Goal: Task Accomplishment & Management: Use online tool/utility

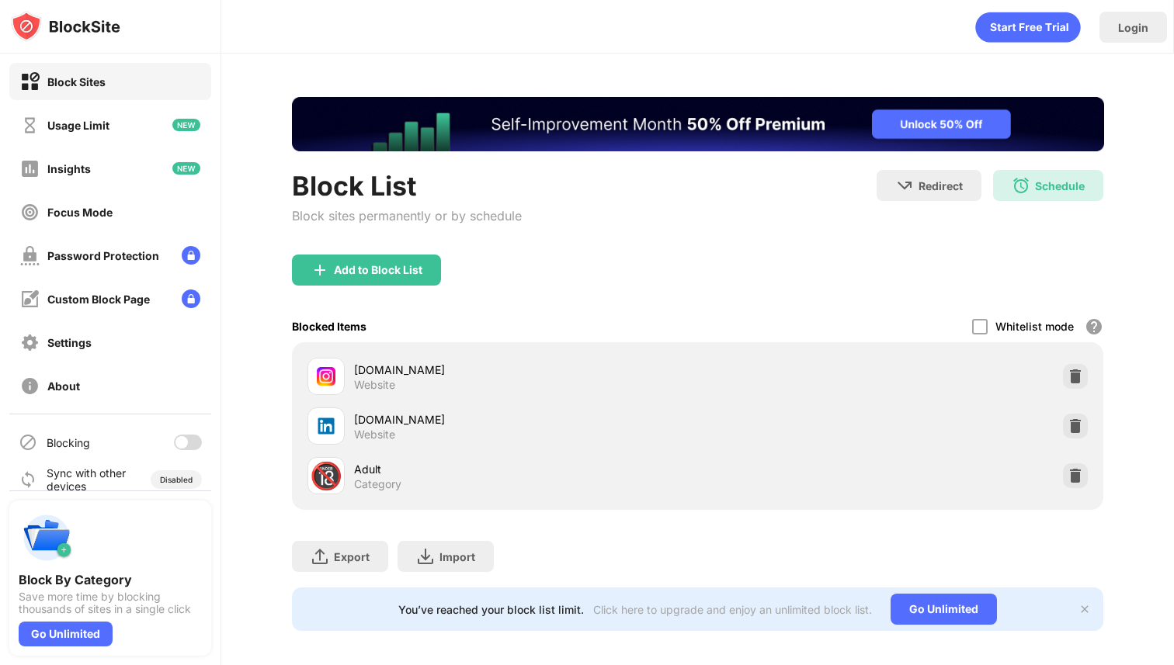
click at [191, 448] on div at bounding box center [188, 443] width 28 height 16
